Goal: Check status: Check status

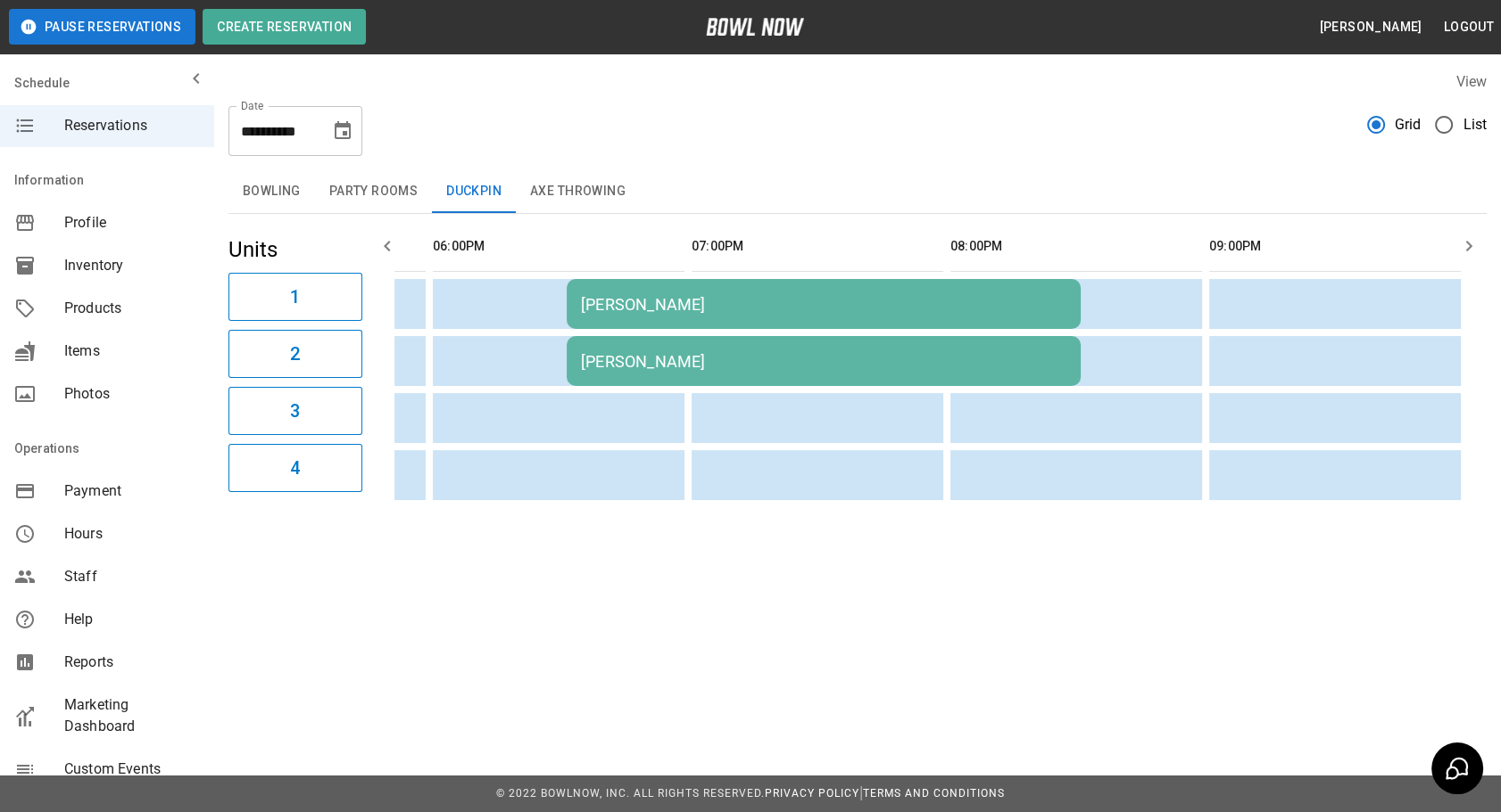
scroll to position [0, 240]
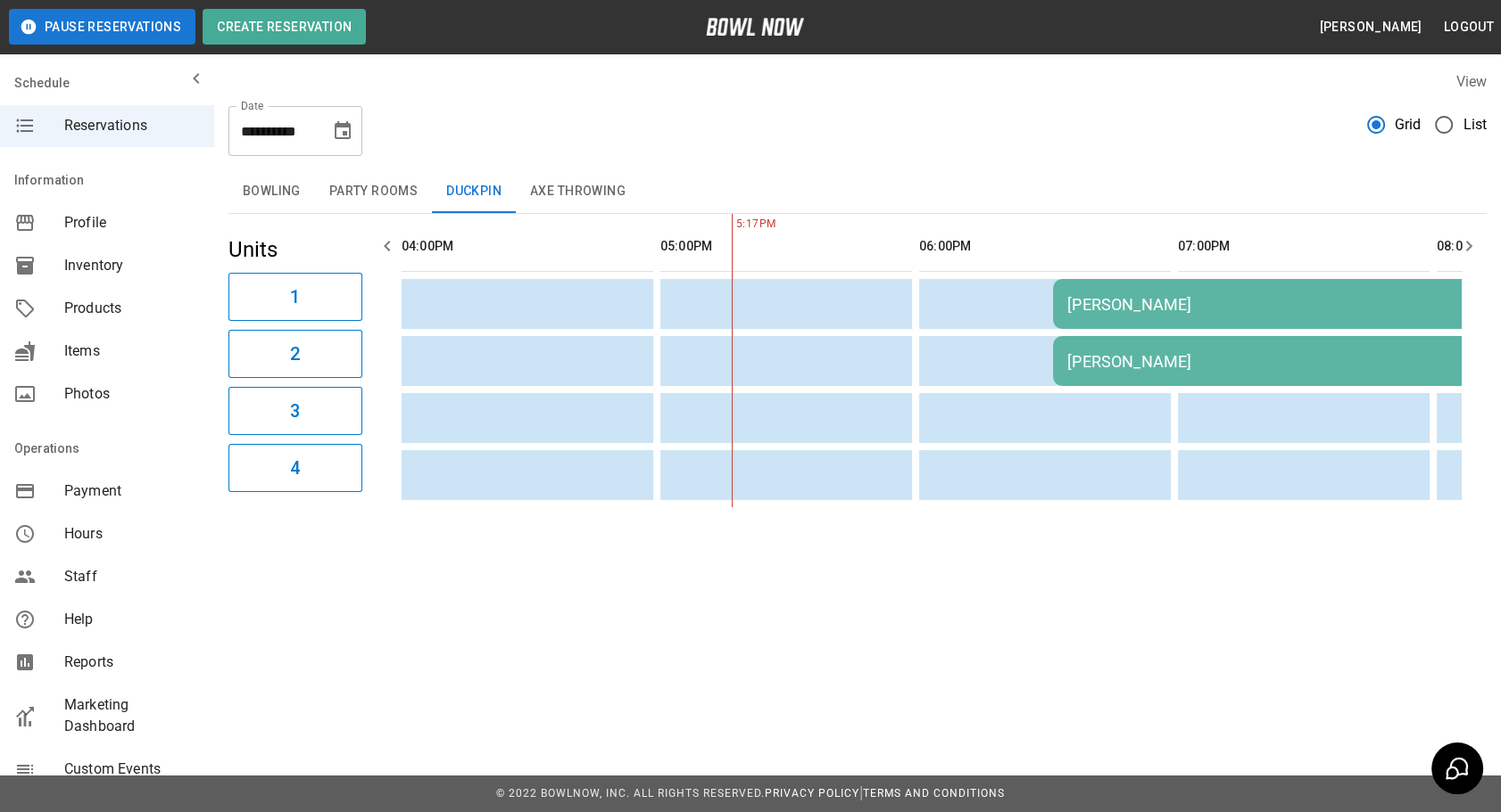
click at [267, 190] on button "Bowling" at bounding box center [271, 191] width 87 height 43
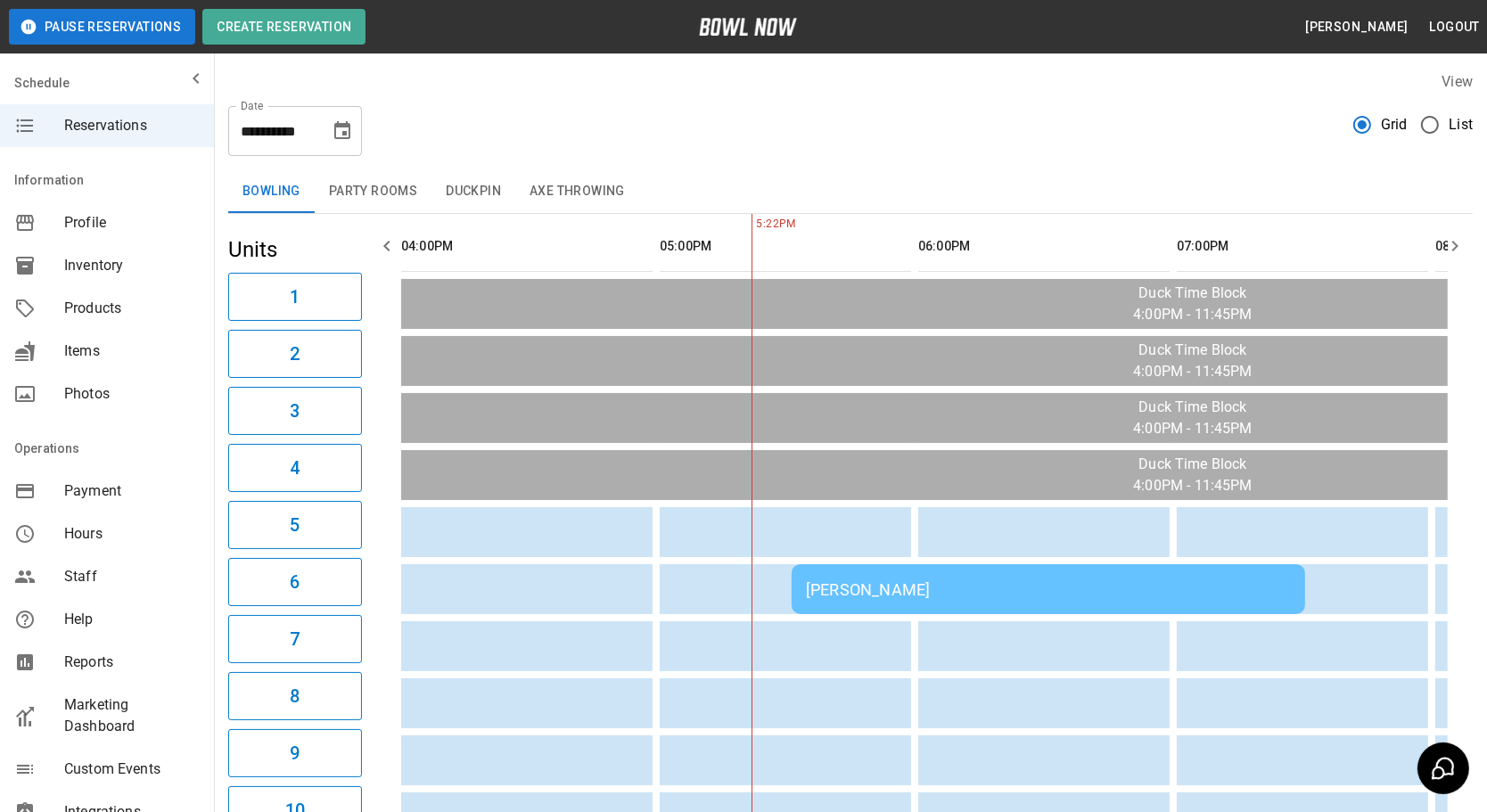
click at [903, 584] on div "[PERSON_NAME]" at bounding box center [1049, 590] width 486 height 19
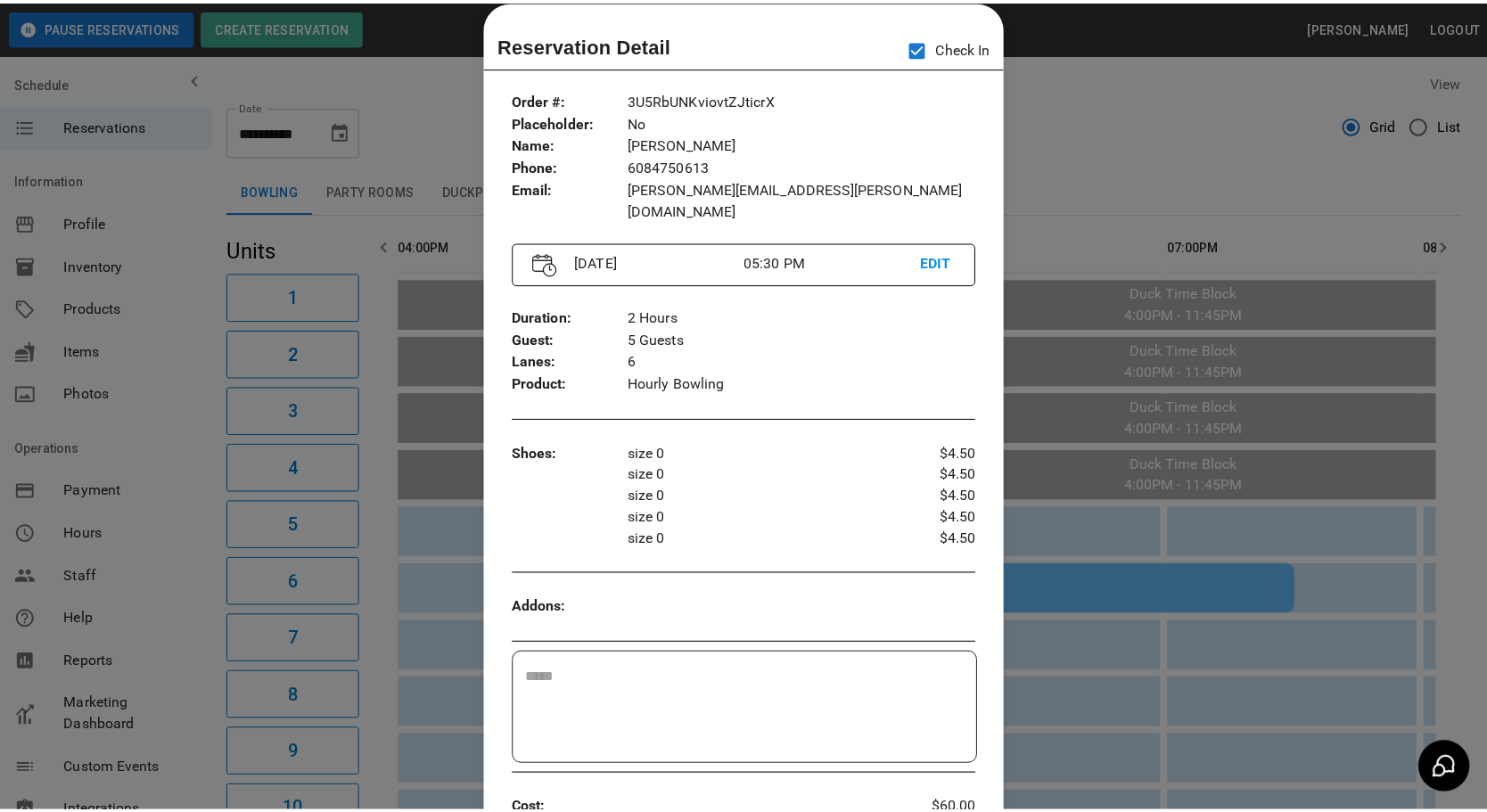
scroll to position [0, 0]
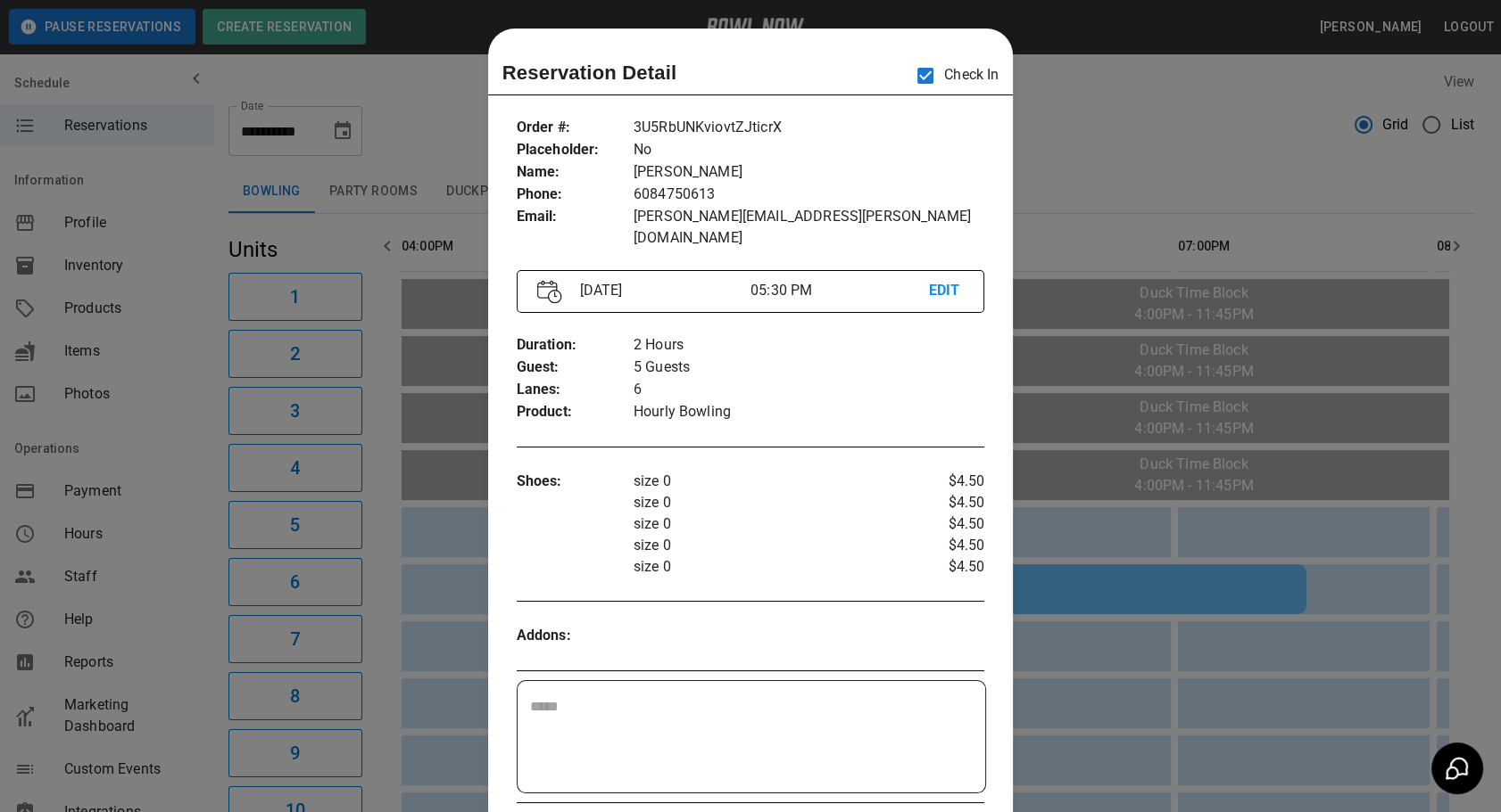
click at [1145, 683] on div at bounding box center [750, 406] width 1501 height 812
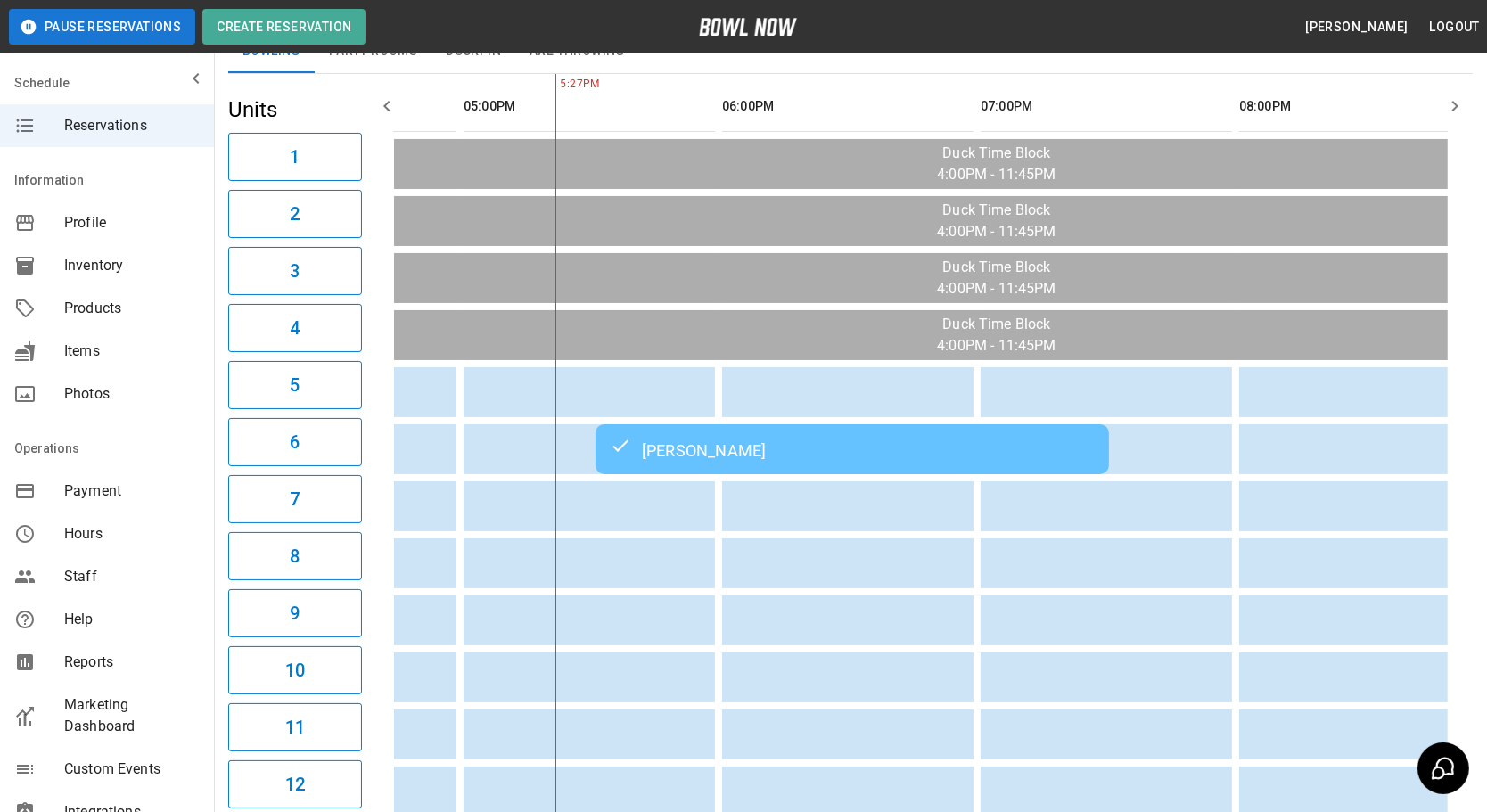
scroll to position [27, 0]
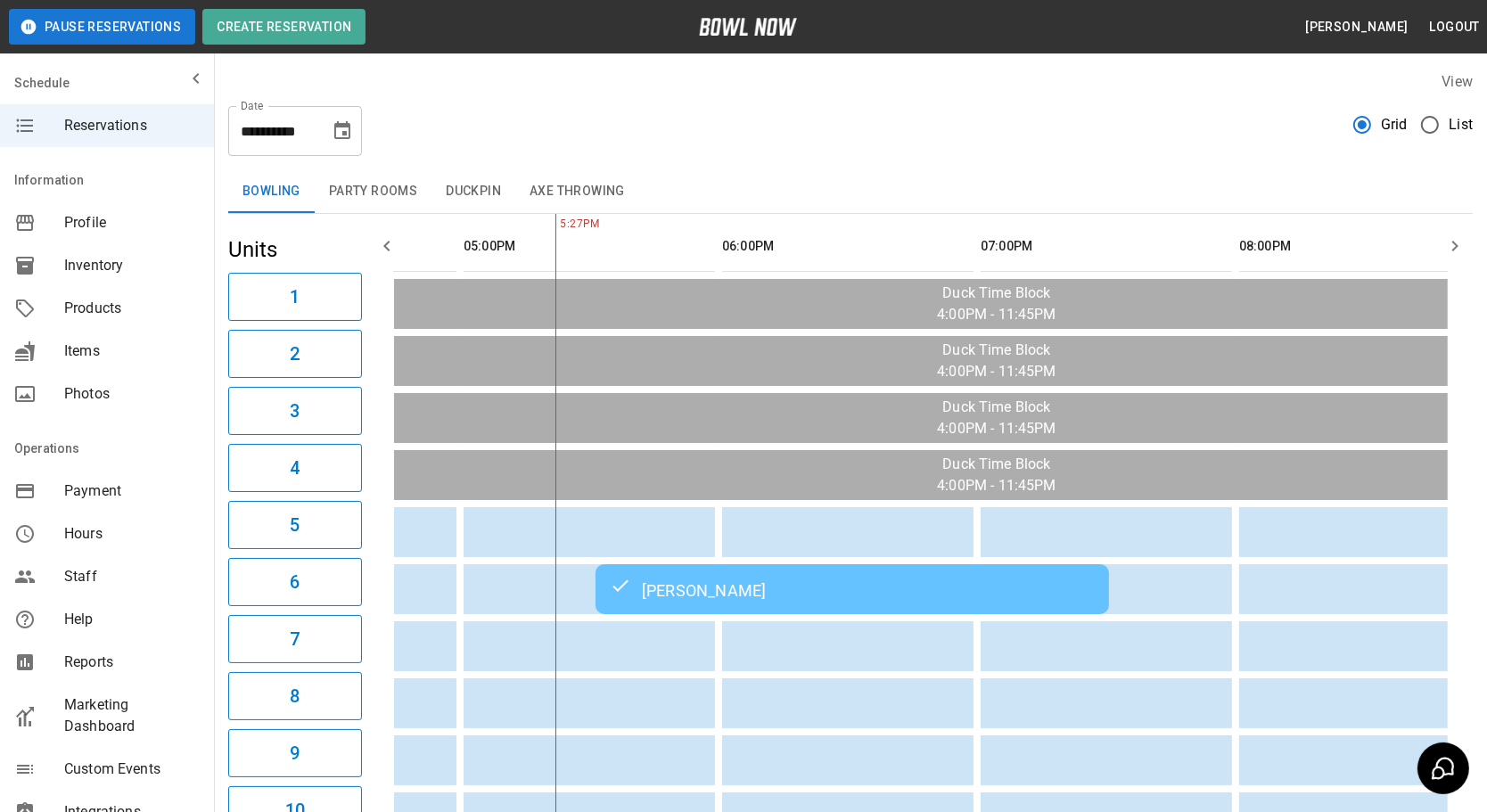
click at [459, 176] on button "Duckpin" at bounding box center [473, 191] width 84 height 43
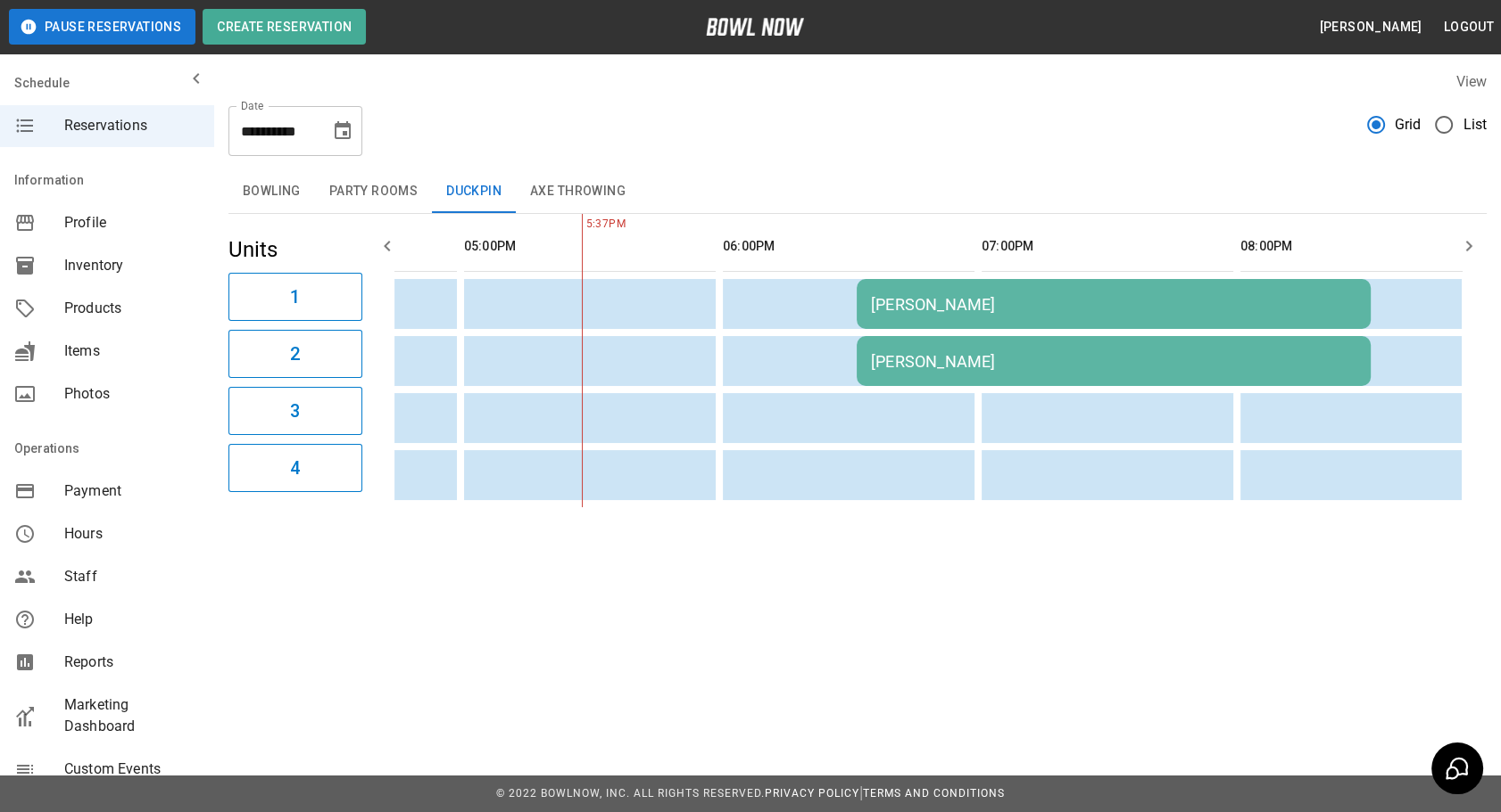
click at [982, 306] on div "[PERSON_NAME]" at bounding box center [1113, 305] width 486 height 19
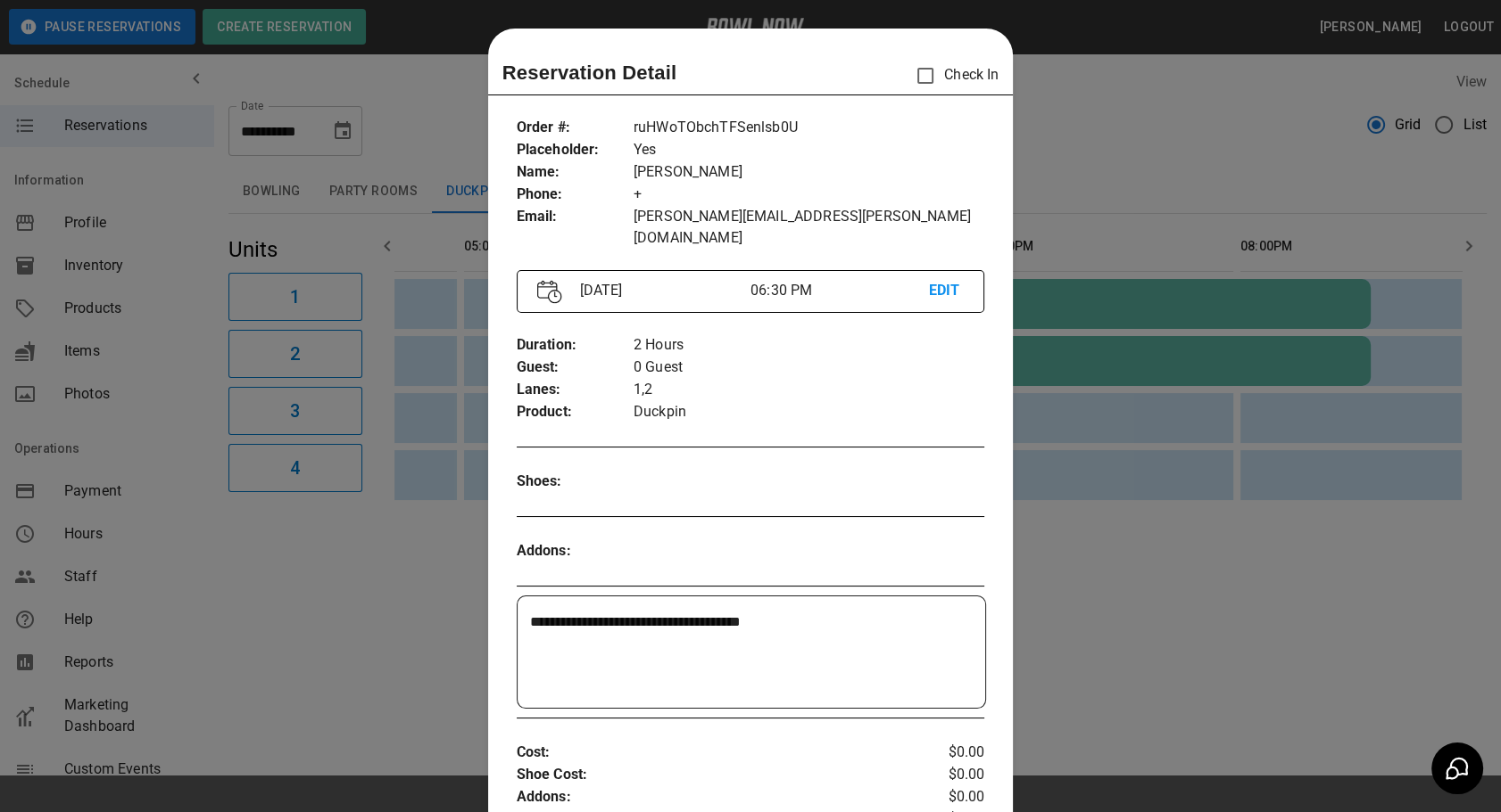
scroll to position [28, 0]
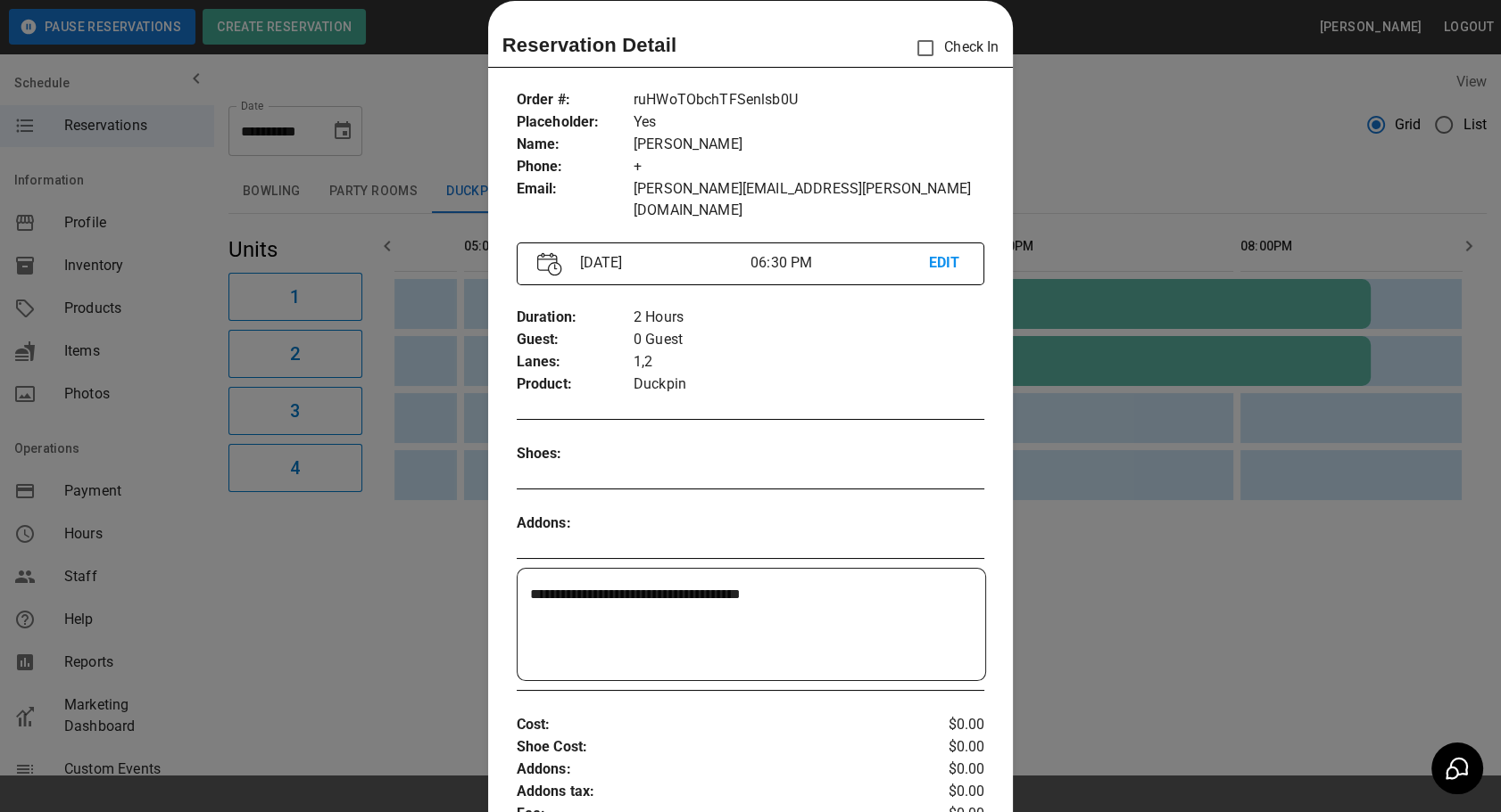
click at [1119, 171] on div at bounding box center [750, 406] width 1501 height 812
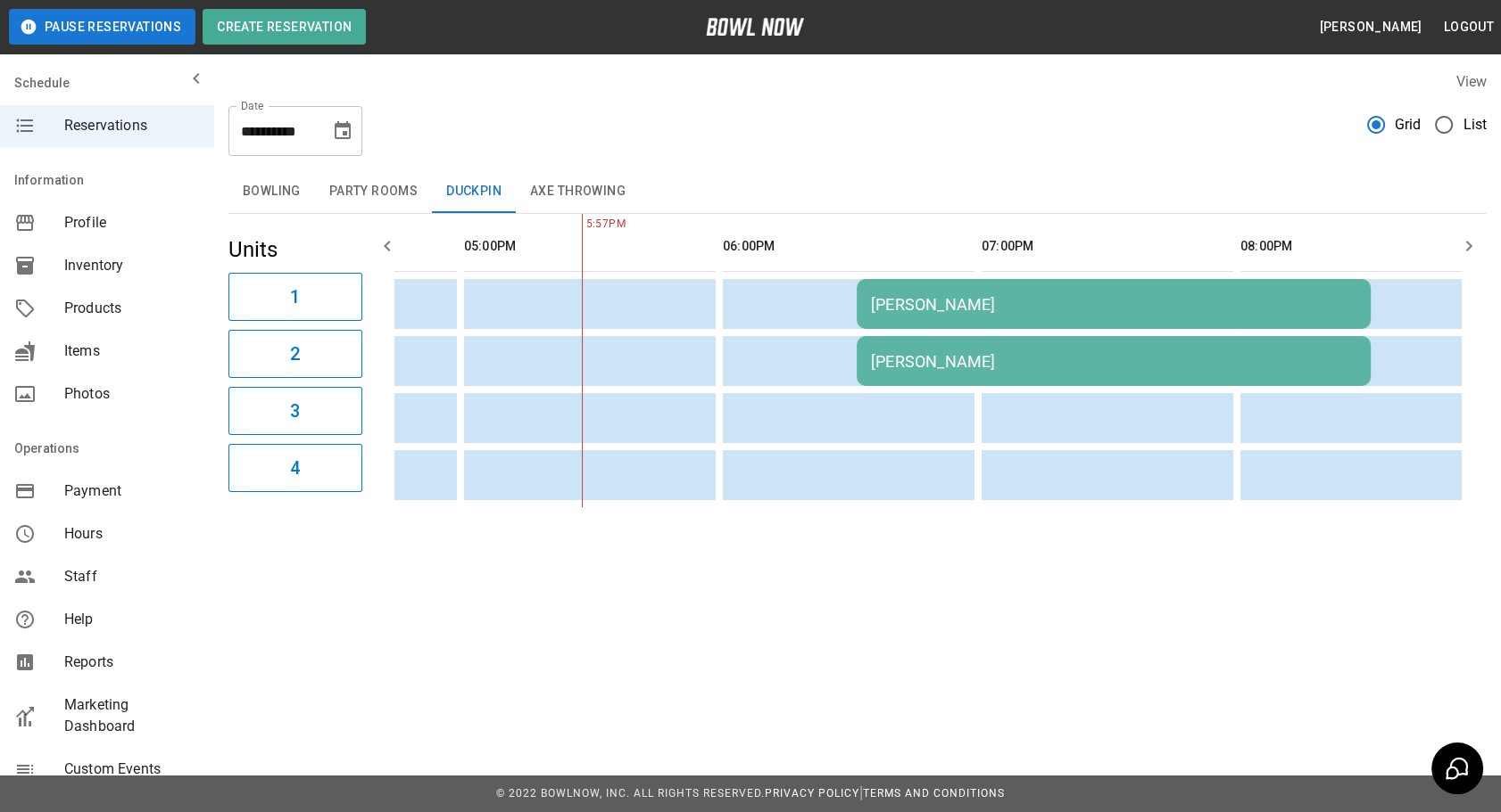
click at [351, 188] on button "Party Rooms" at bounding box center [373, 191] width 117 height 43
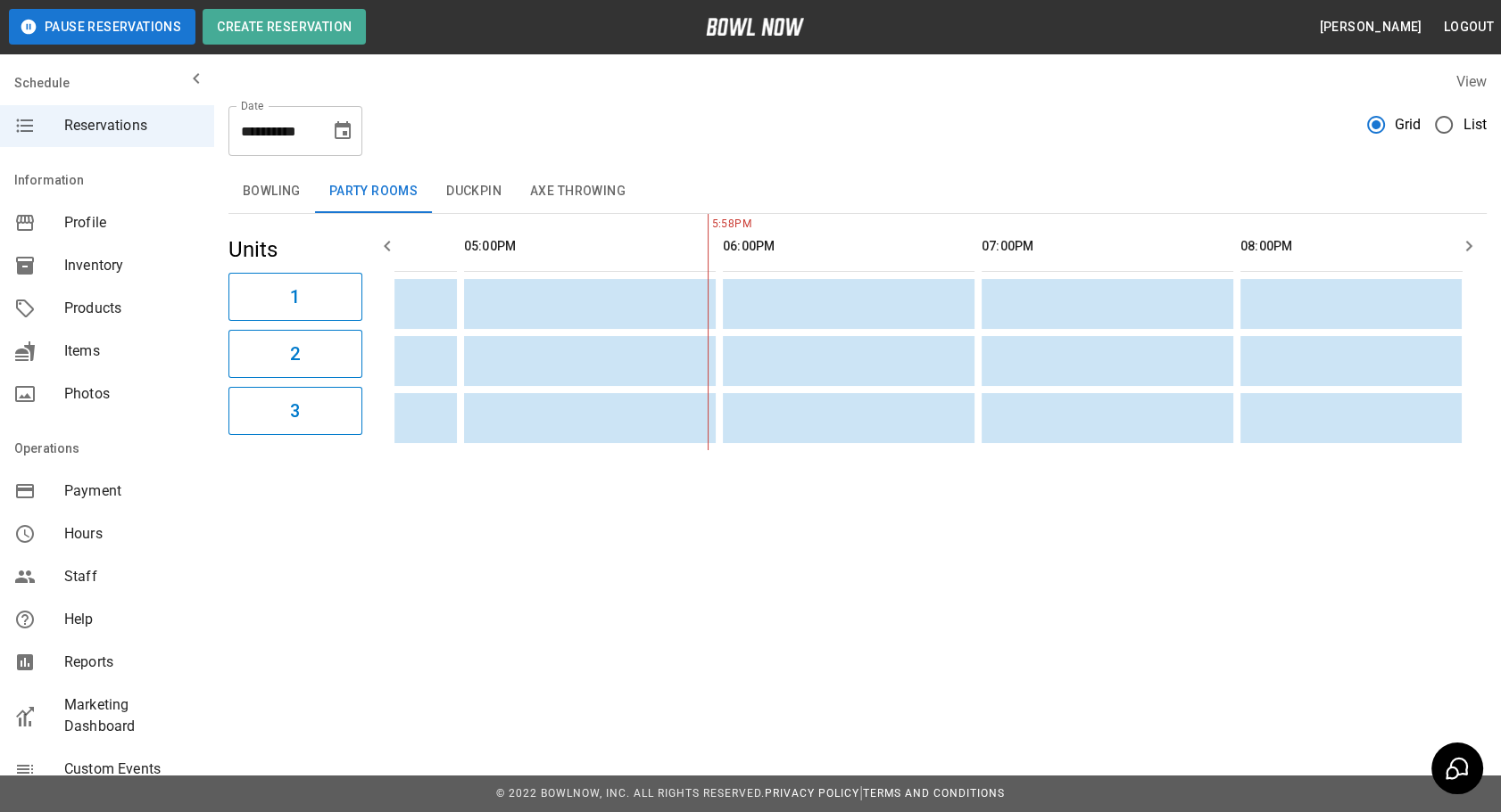
click at [473, 202] on button "Duckpin" at bounding box center [473, 191] width 84 height 43
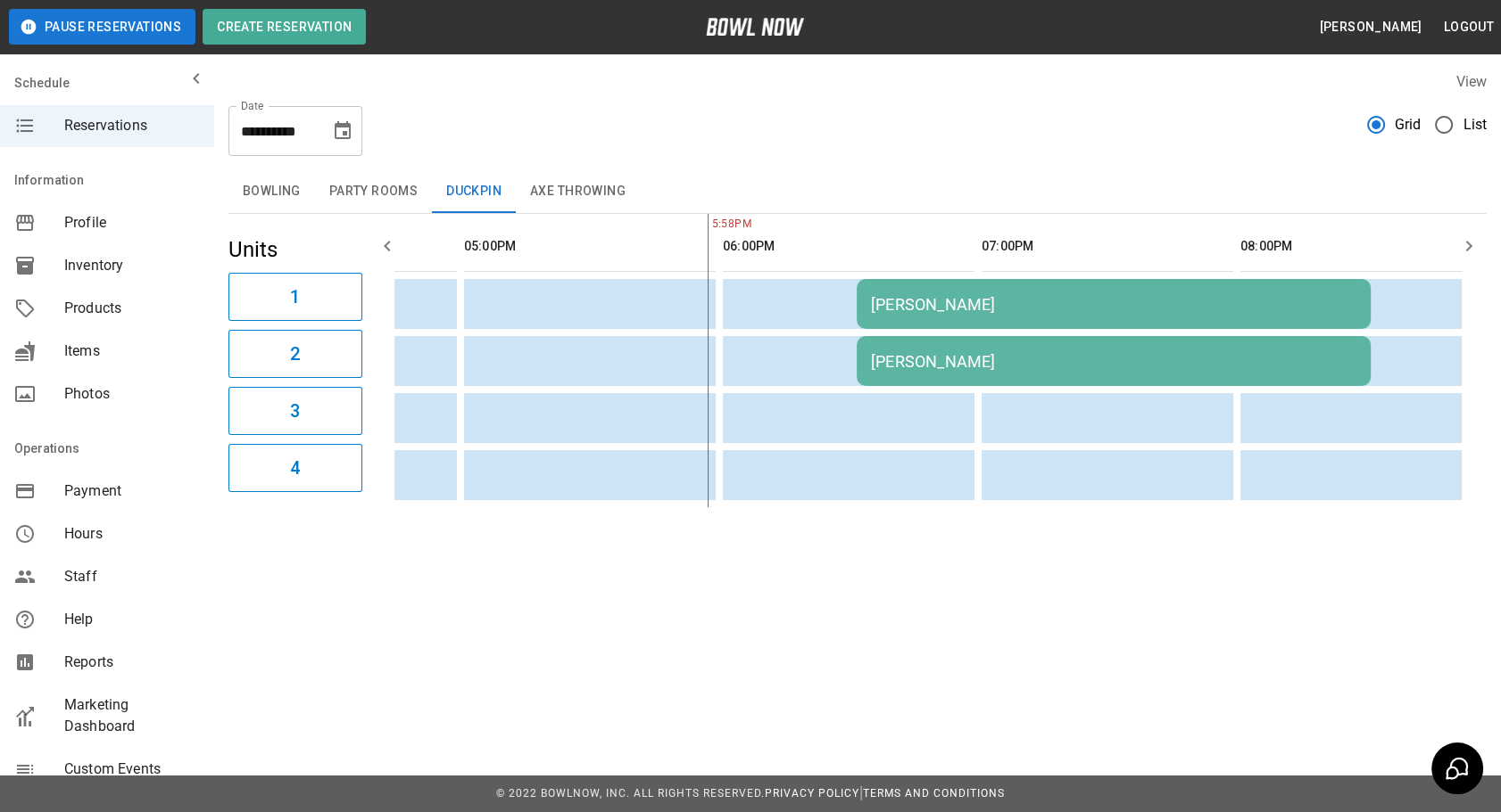
click at [888, 314] on td "[PERSON_NAME]" at bounding box center [1113, 304] width 514 height 50
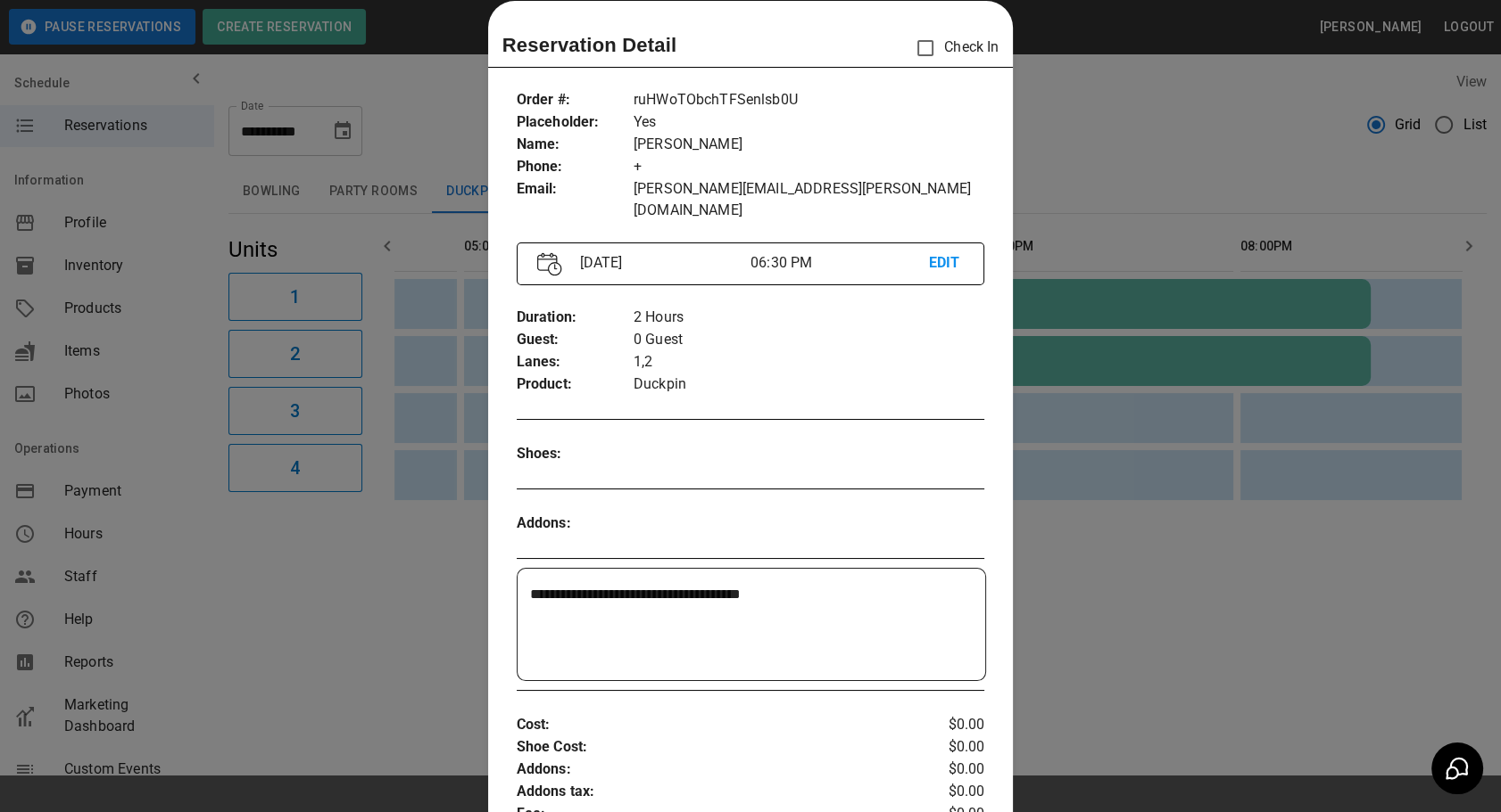
click at [338, 651] on div at bounding box center [750, 406] width 1501 height 812
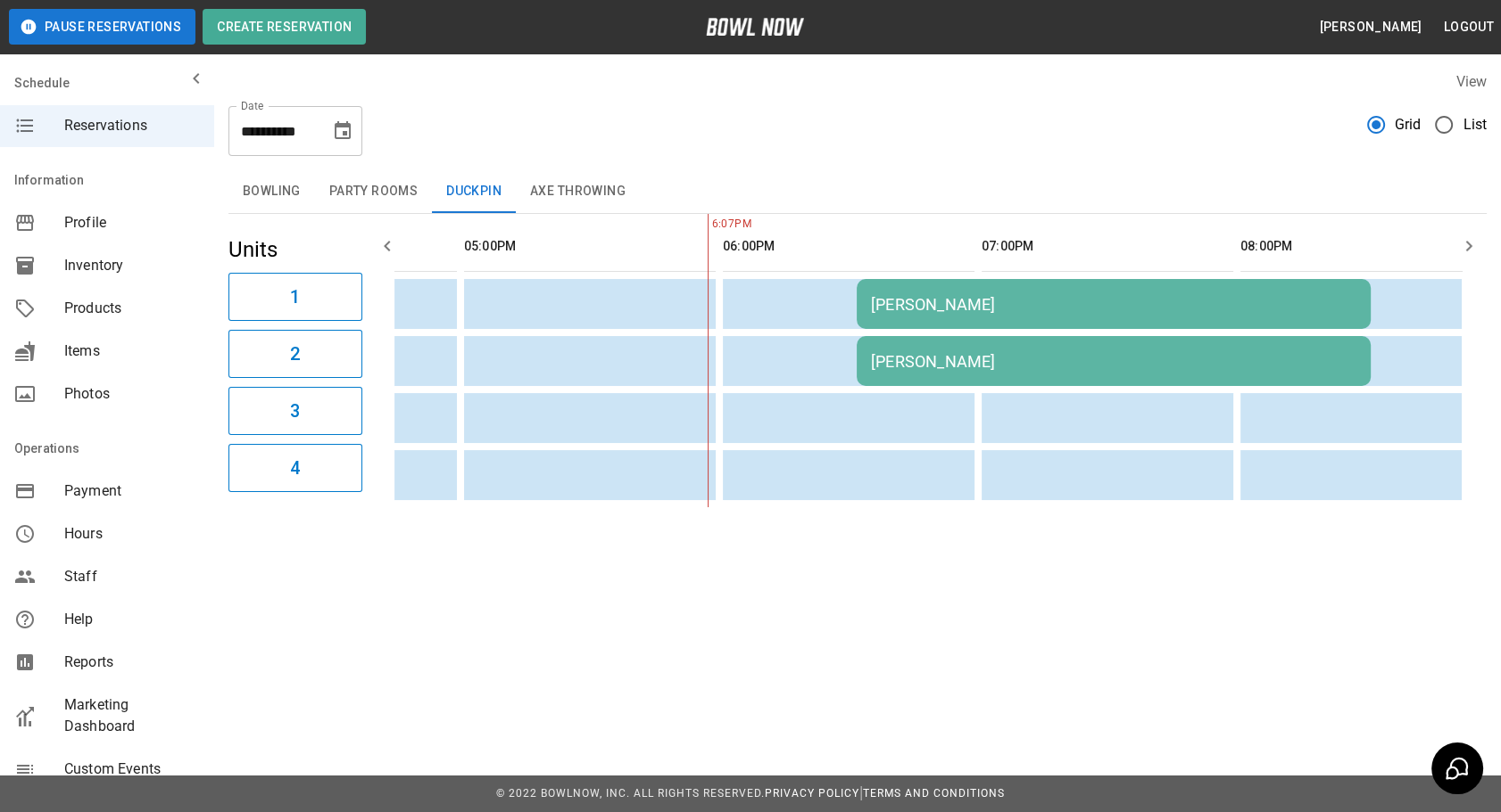
click at [553, 206] on button "Axe Throwing" at bounding box center [577, 191] width 124 height 43
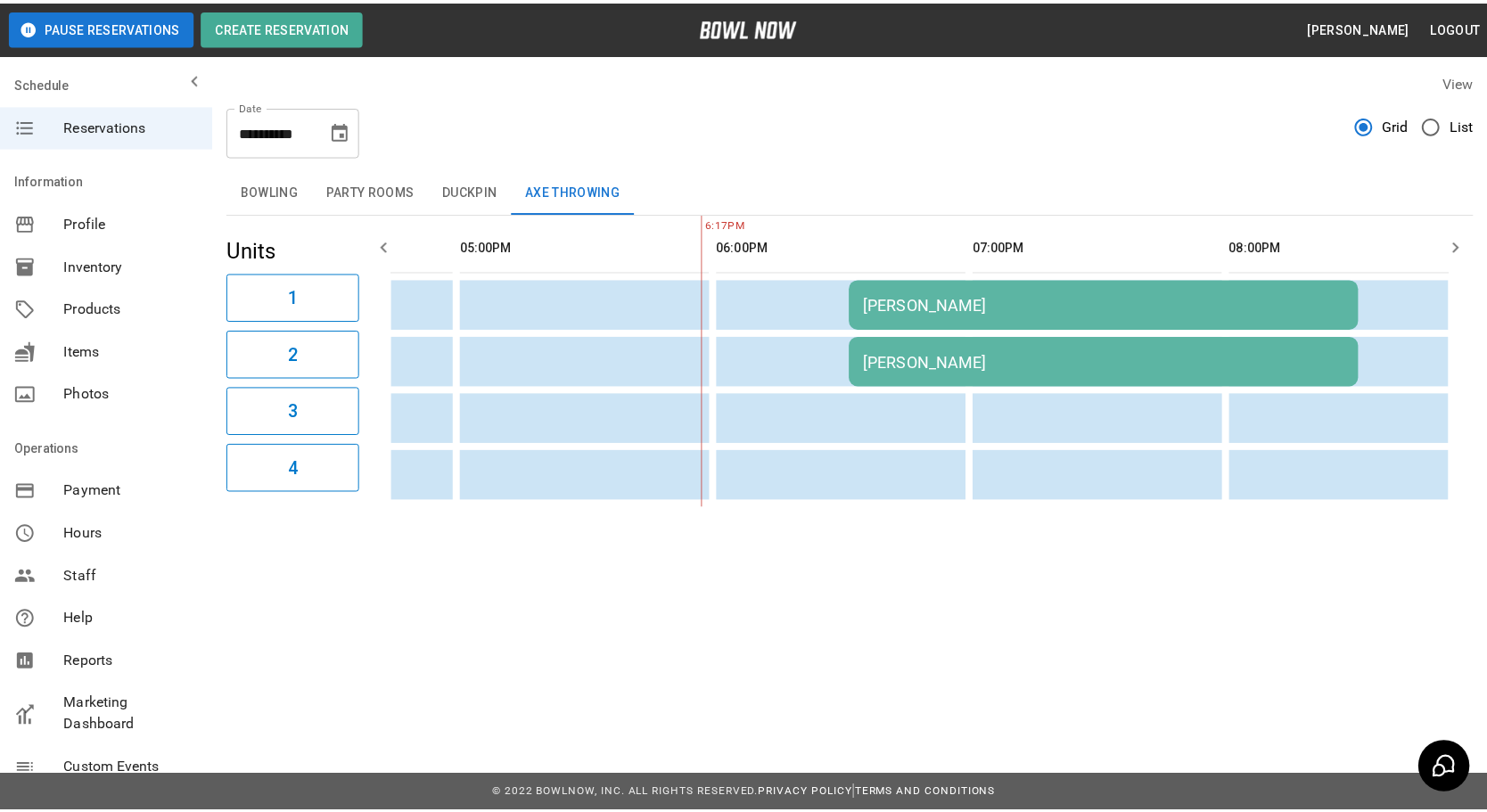
scroll to position [0, 465]
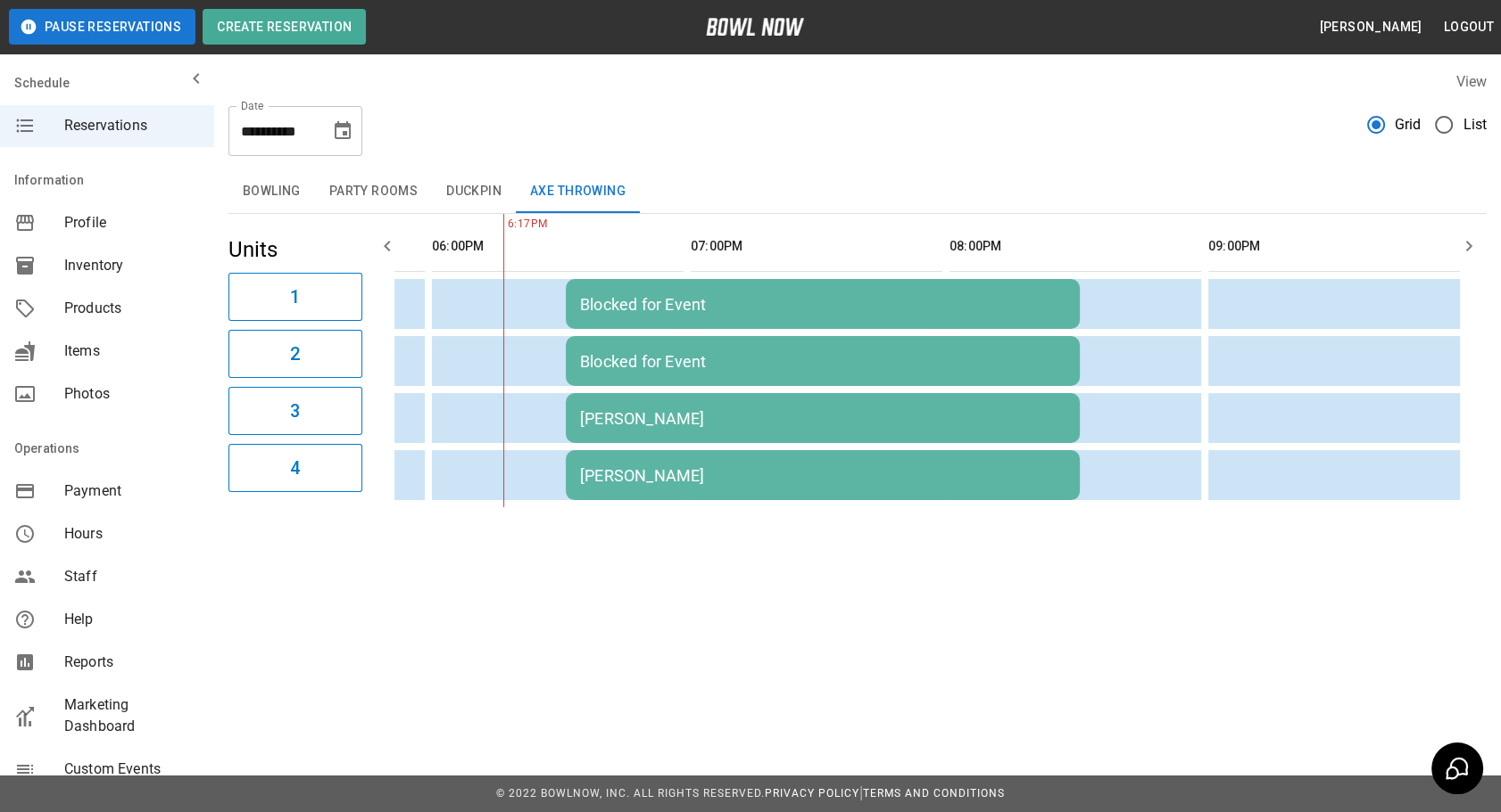
click at [458, 184] on button "Duckpin" at bounding box center [473, 191] width 84 height 43
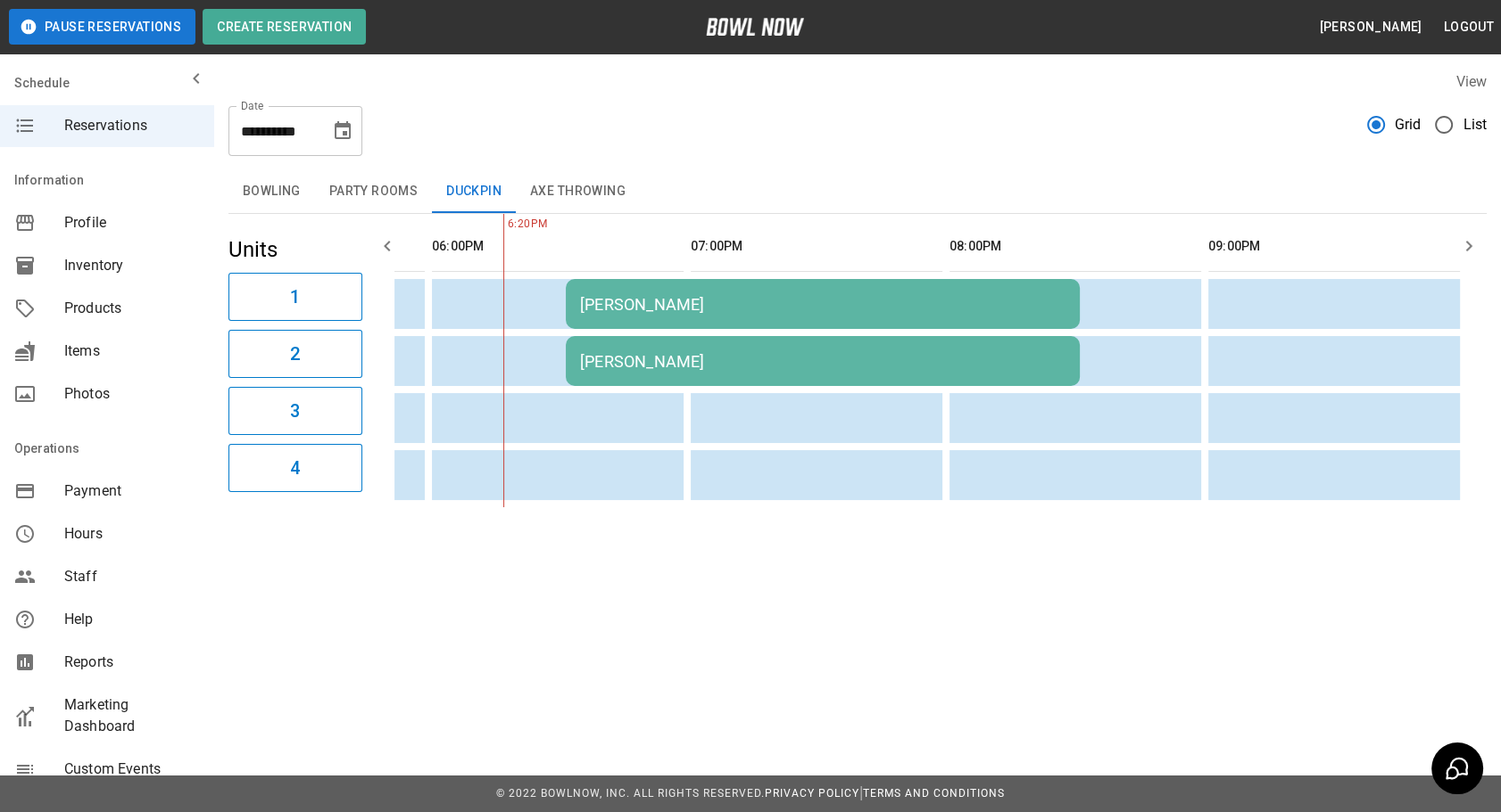
click at [571, 194] on button "Axe Throwing" at bounding box center [577, 191] width 124 height 43
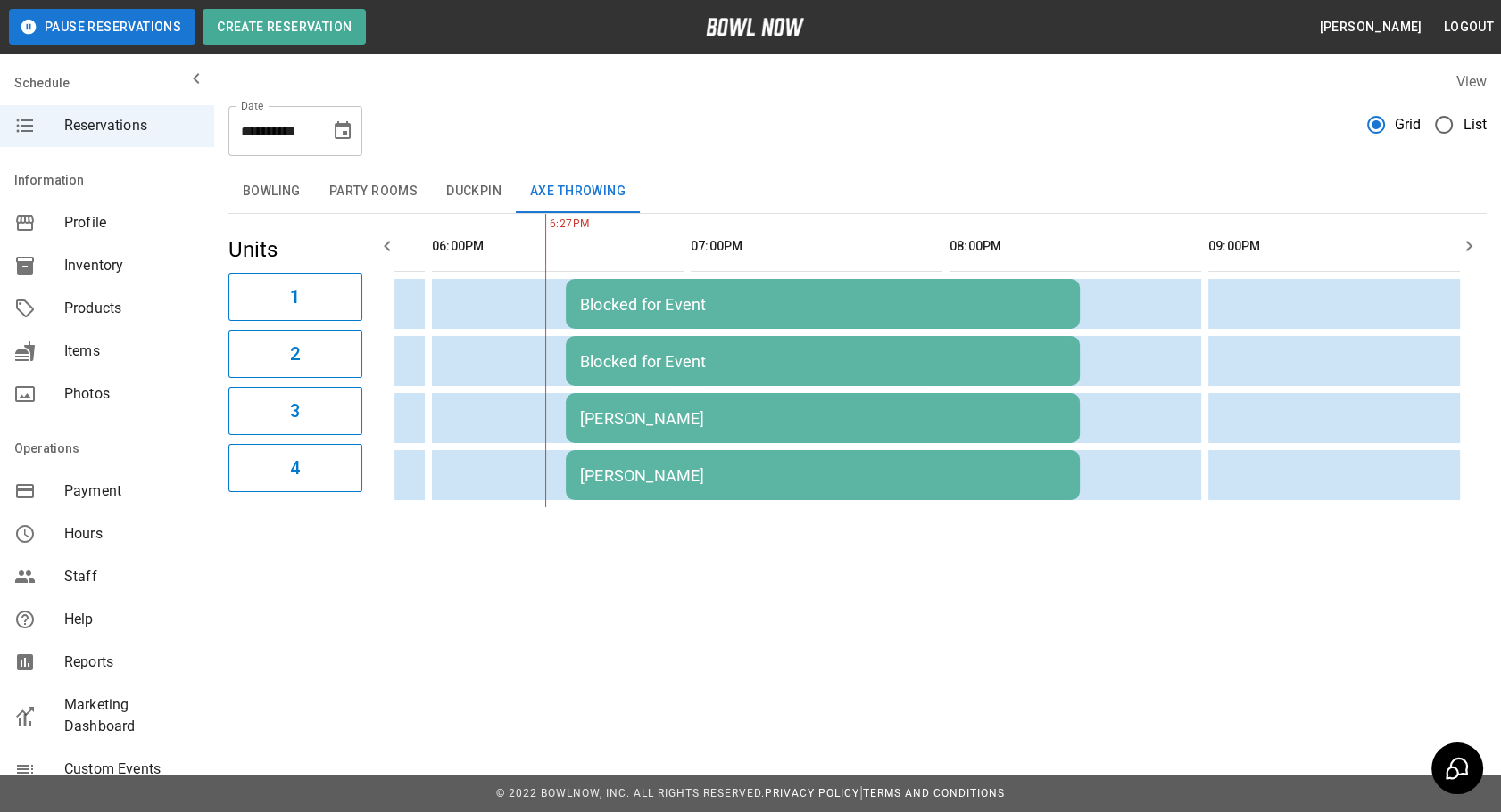
click at [470, 203] on button "Duckpin" at bounding box center [473, 191] width 84 height 43
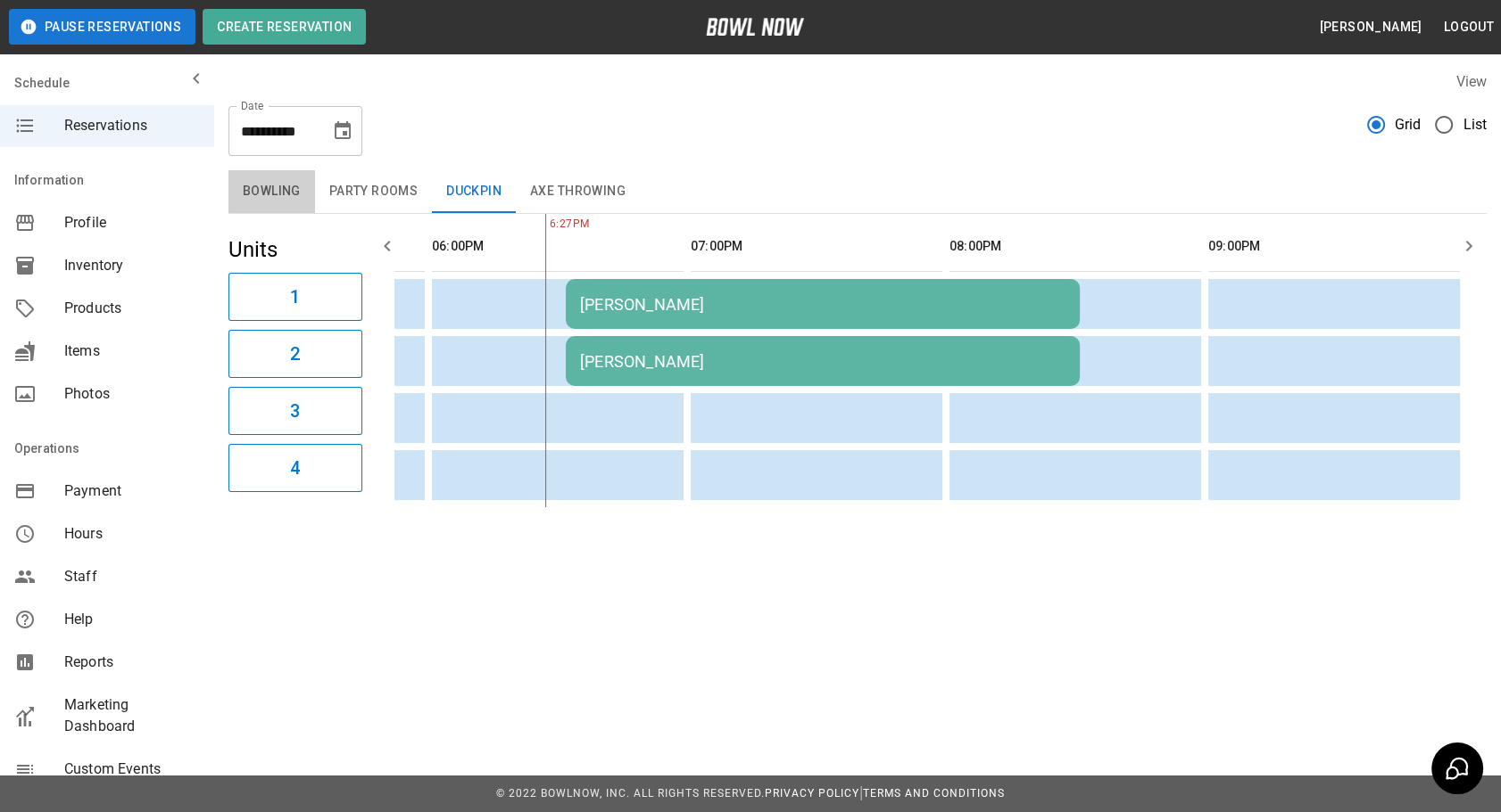
click at [282, 170] on button "Bowling" at bounding box center [271, 191] width 87 height 43
click at [280, 181] on button "Bowling" at bounding box center [271, 191] width 87 height 43
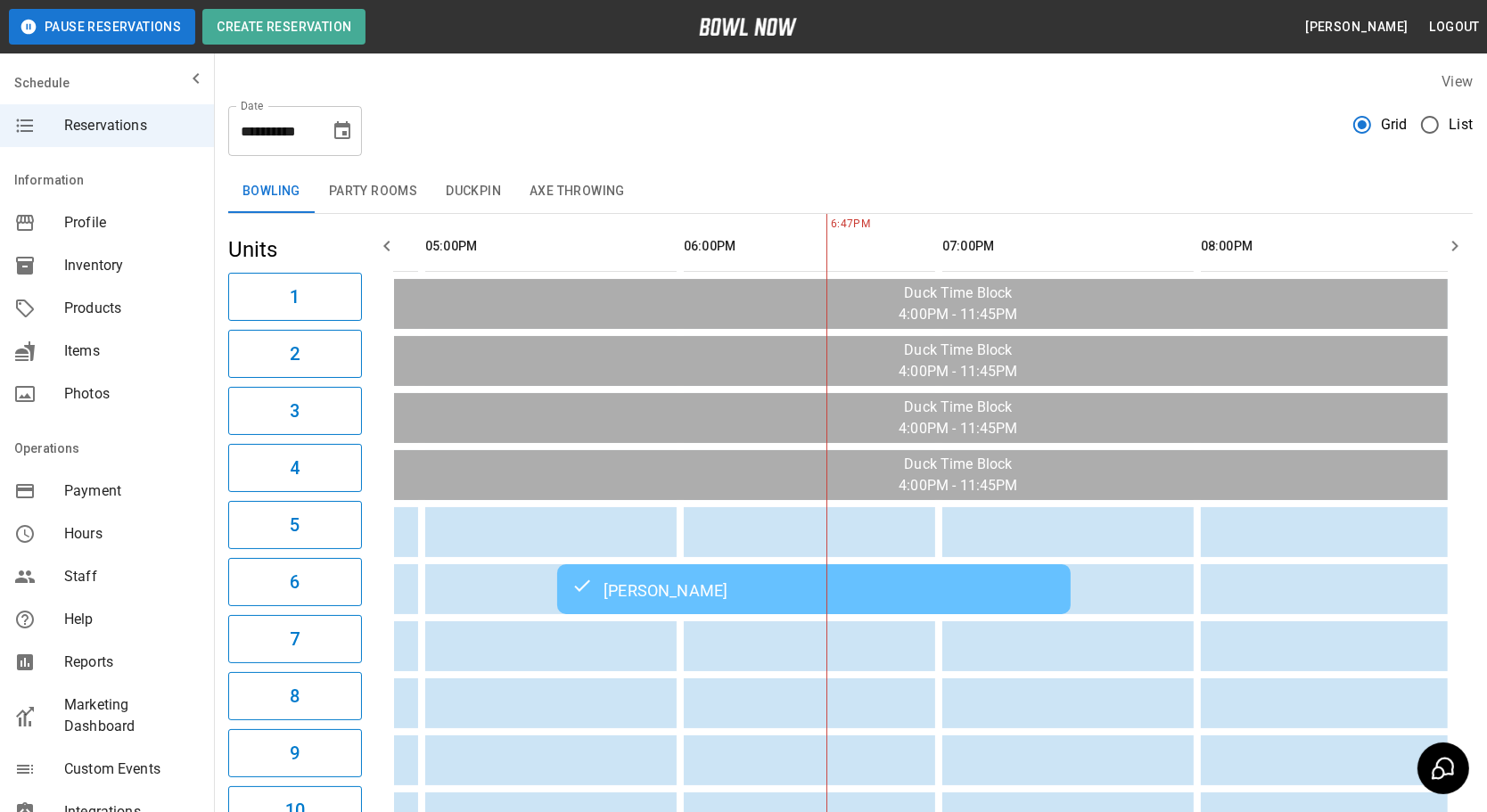
scroll to position [0, 232]
click at [373, 196] on button "Party Rooms" at bounding box center [373, 191] width 117 height 43
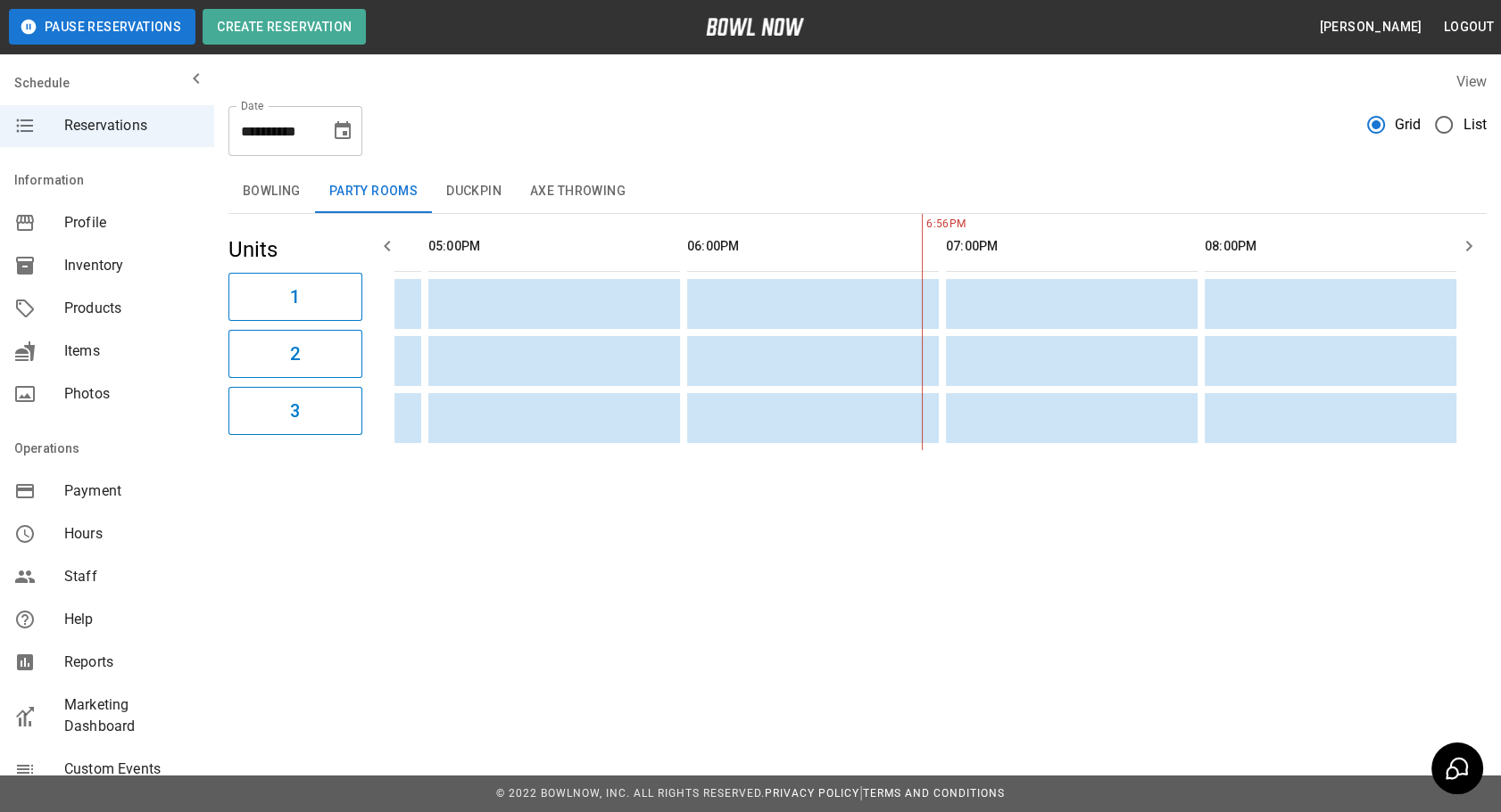
click at [271, 195] on button "Bowling" at bounding box center [271, 191] width 87 height 43
